Goal: Task Accomplishment & Management: Manage account settings

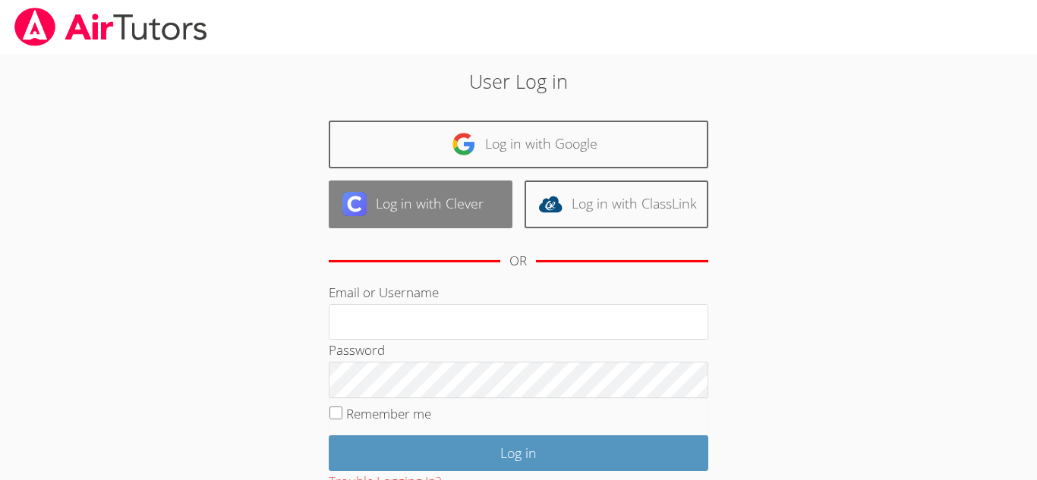
click at [473, 202] on link "Log in with Clever" at bounding box center [421, 205] width 184 height 48
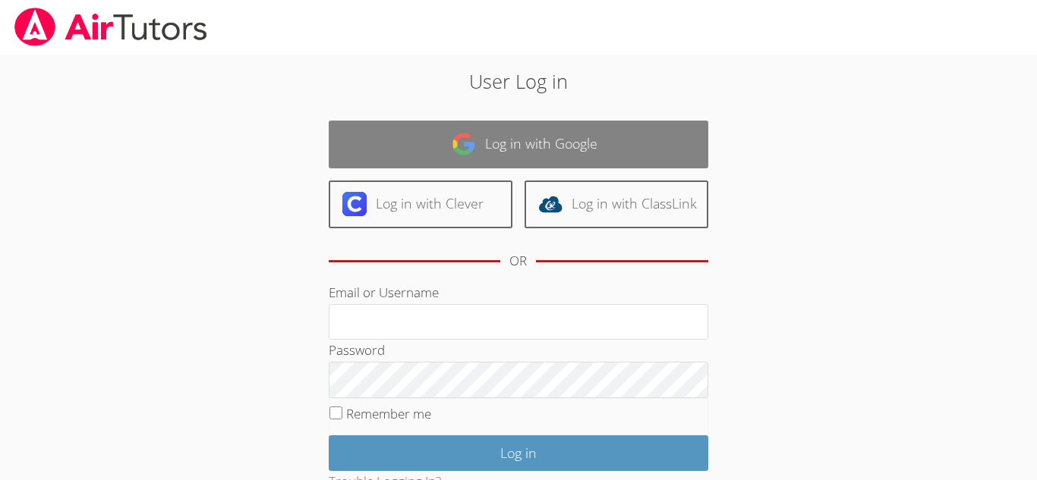
click at [501, 137] on link "Log in with Google" at bounding box center [518, 145] width 379 height 48
